Goal: Find specific page/section: Find specific page/section

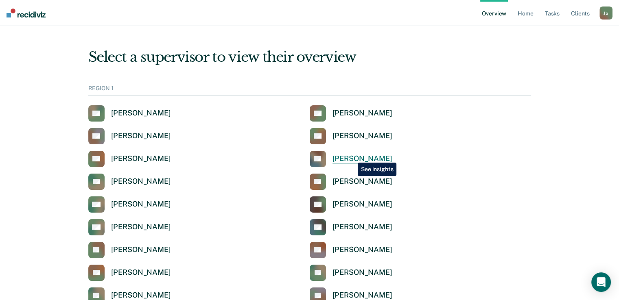
click at [352, 157] on div "[PERSON_NAME]" at bounding box center [363, 158] width 60 height 9
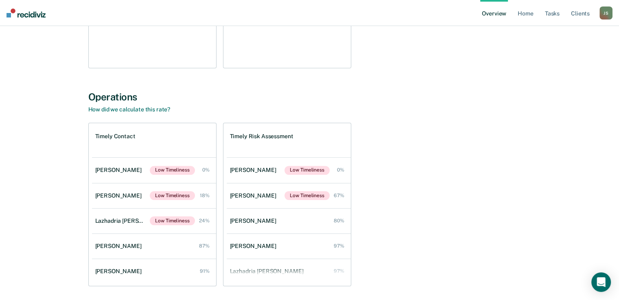
scroll to position [257, 0]
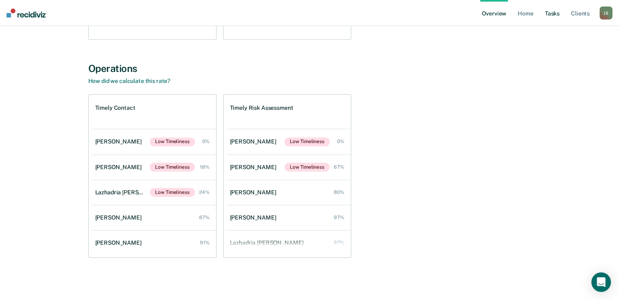
click at [548, 18] on link "Tasks" at bounding box center [552, 13] width 18 height 26
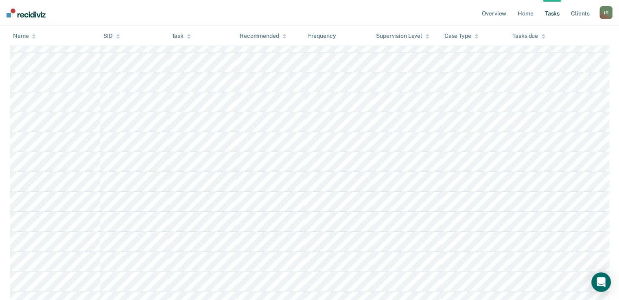
scroll to position [175, 0]
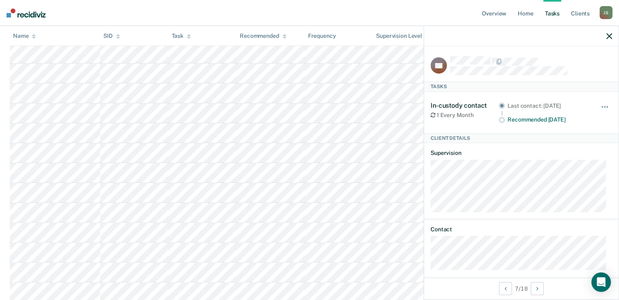
click at [459, 21] on nav "Overview Home Tasks Client s [PERSON_NAME] [PERSON_NAME] Profile How it works L…" at bounding box center [309, 13] width 619 height 26
click at [584, 13] on link "Client s" at bounding box center [581, 13] width 22 height 26
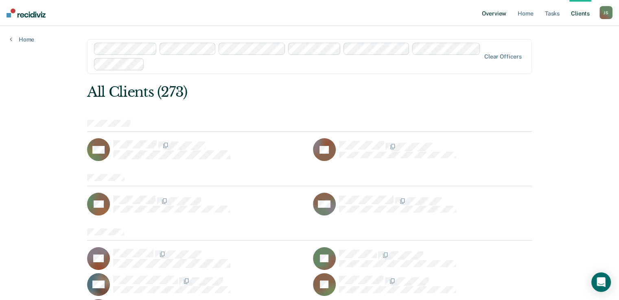
click at [495, 13] on link "Overview" at bounding box center [494, 13] width 28 height 26
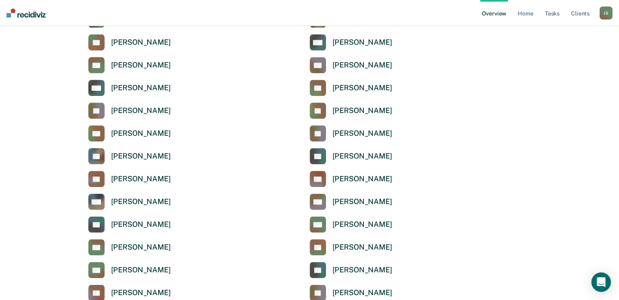
scroll to position [938, 0]
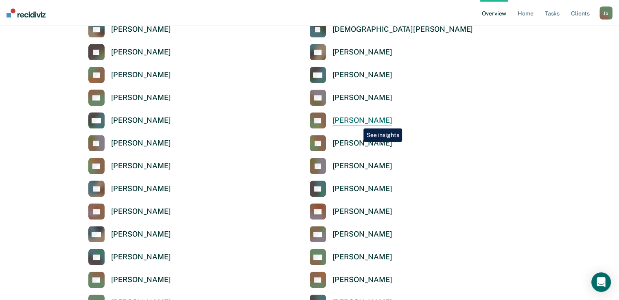
click at [357, 123] on div "[PERSON_NAME]" at bounding box center [363, 120] width 60 height 9
